Goal: Information Seeking & Learning: Learn about a topic

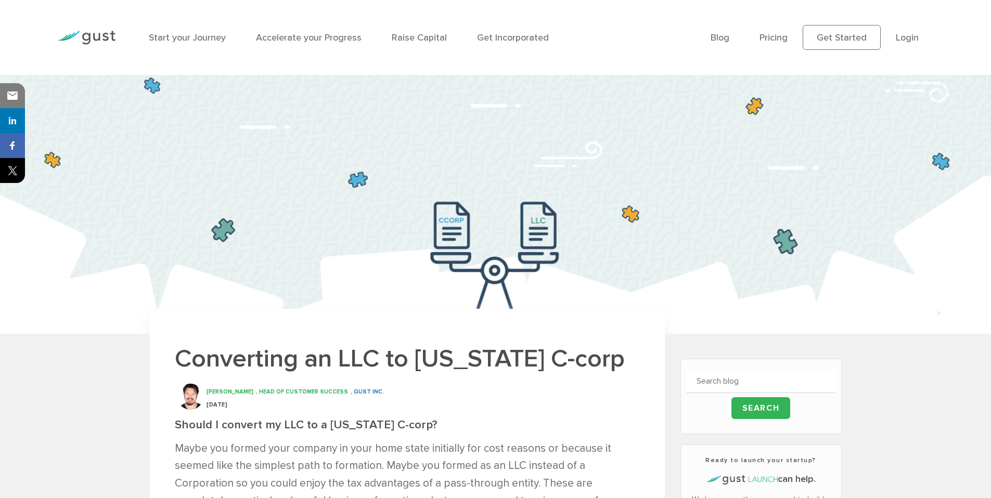
scroll to position [22, 0]
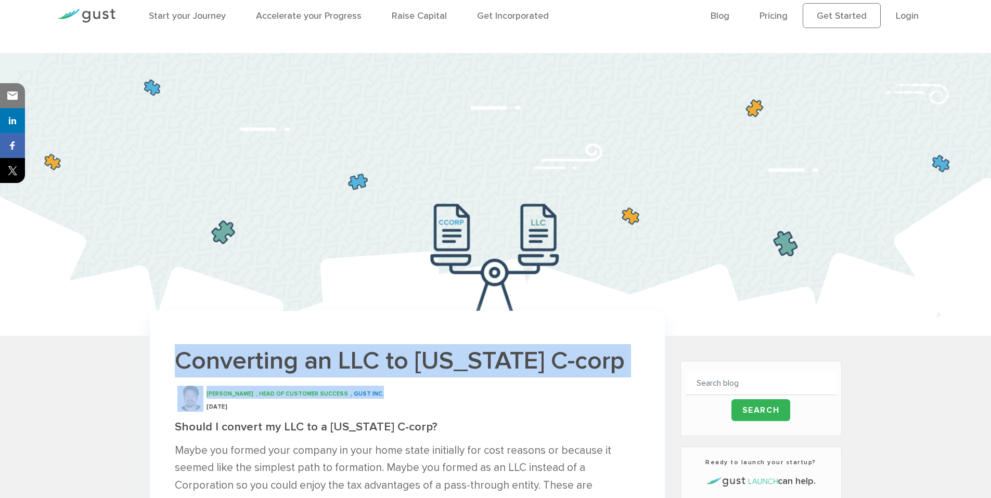
drag, startPoint x: 177, startPoint y: 357, endPoint x: 589, endPoint y: 390, distance: 412.3
click at [553, 394] on div "[PERSON_NAME] , HEAD OF CUSTOMER SUCCESS , GUST INC." at bounding box center [423, 392] width 433 height 13
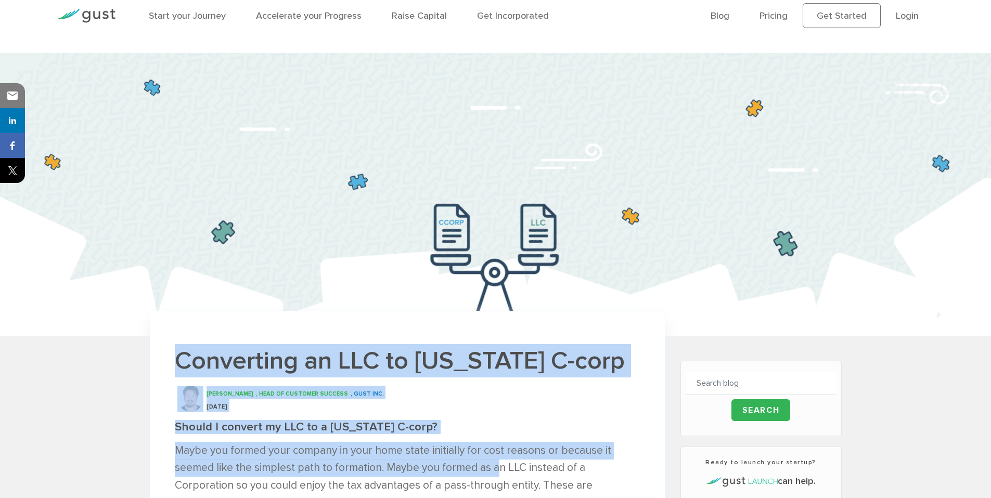
drag, startPoint x: 177, startPoint y: 357, endPoint x: 495, endPoint y: 466, distance: 335.7
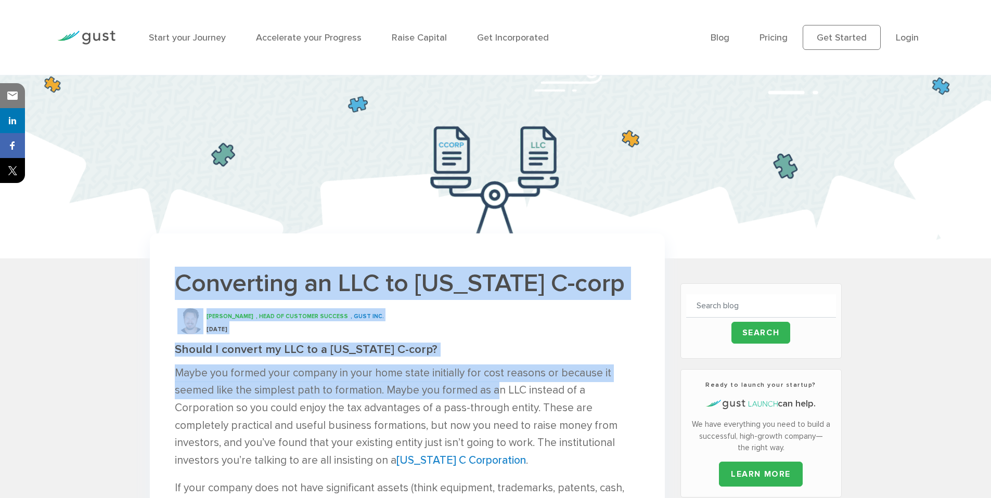
scroll to position [100, 0]
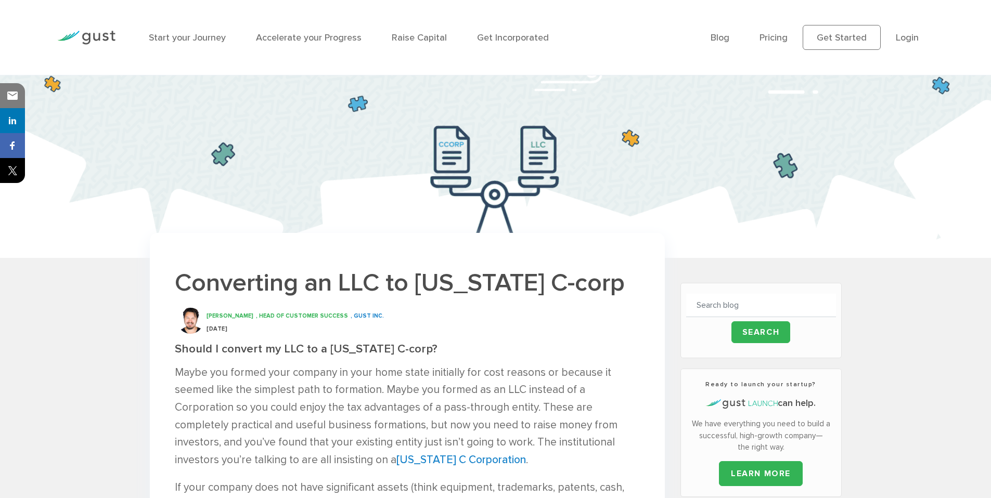
click at [331, 407] on p "Maybe you formed your company in your home state initially for cost reasons or …" at bounding box center [407, 416] width 465 height 105
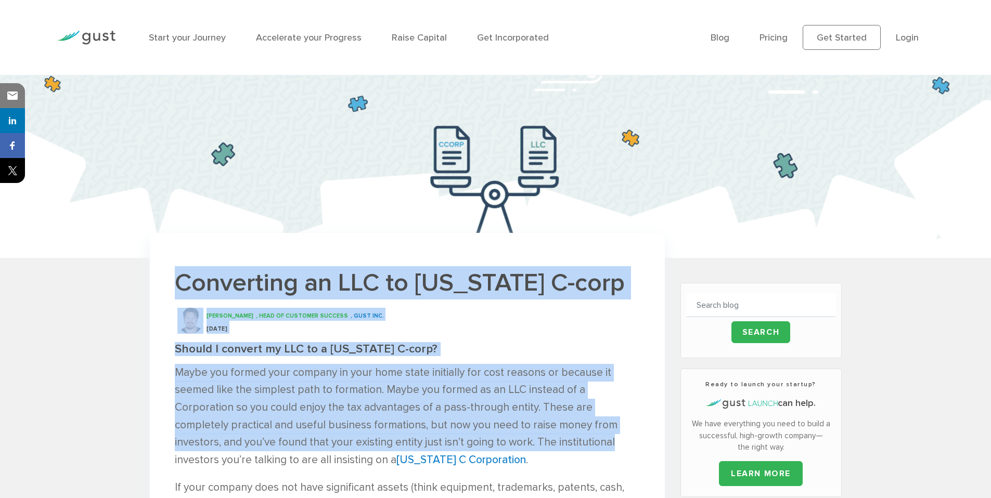
drag, startPoint x: 175, startPoint y: 284, endPoint x: 616, endPoint y: 446, distance: 469.5
click at [609, 443] on p "Maybe you formed your company in your home state initially for cost reasons or …" at bounding box center [407, 416] width 465 height 105
